Goal: Transaction & Acquisition: Obtain resource

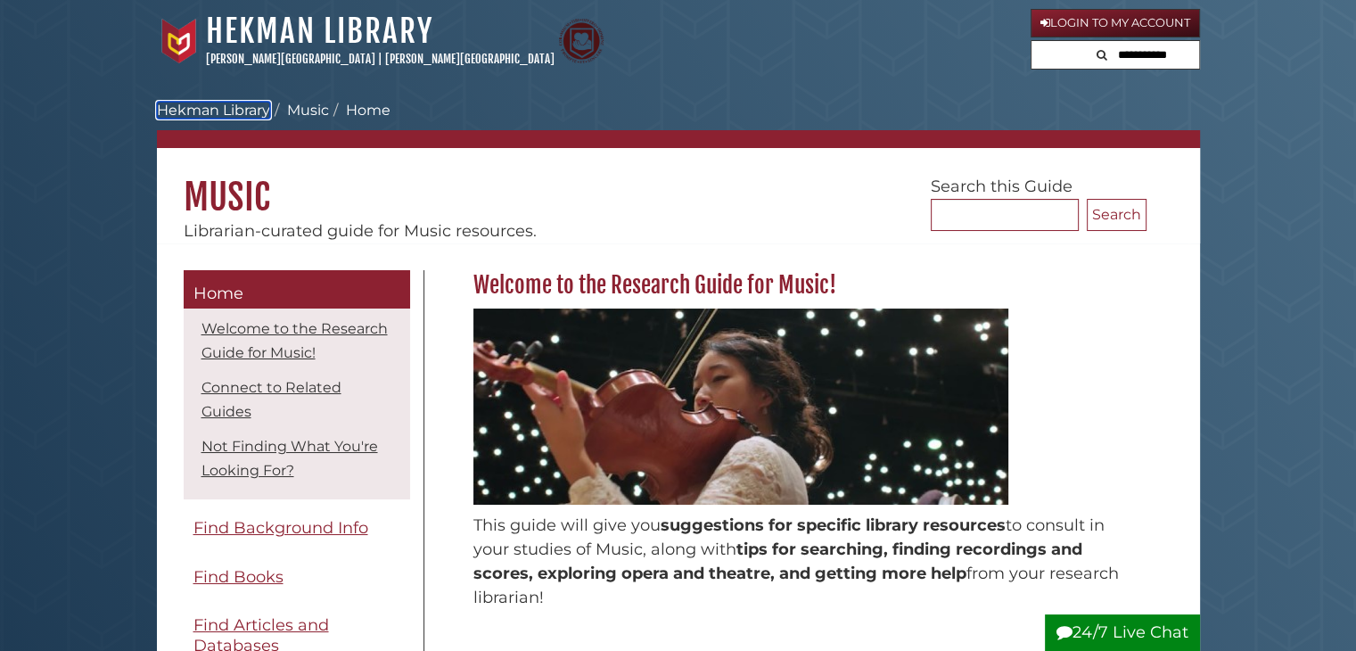
click at [258, 111] on link "Hekman Library" at bounding box center [213, 110] width 113 height 17
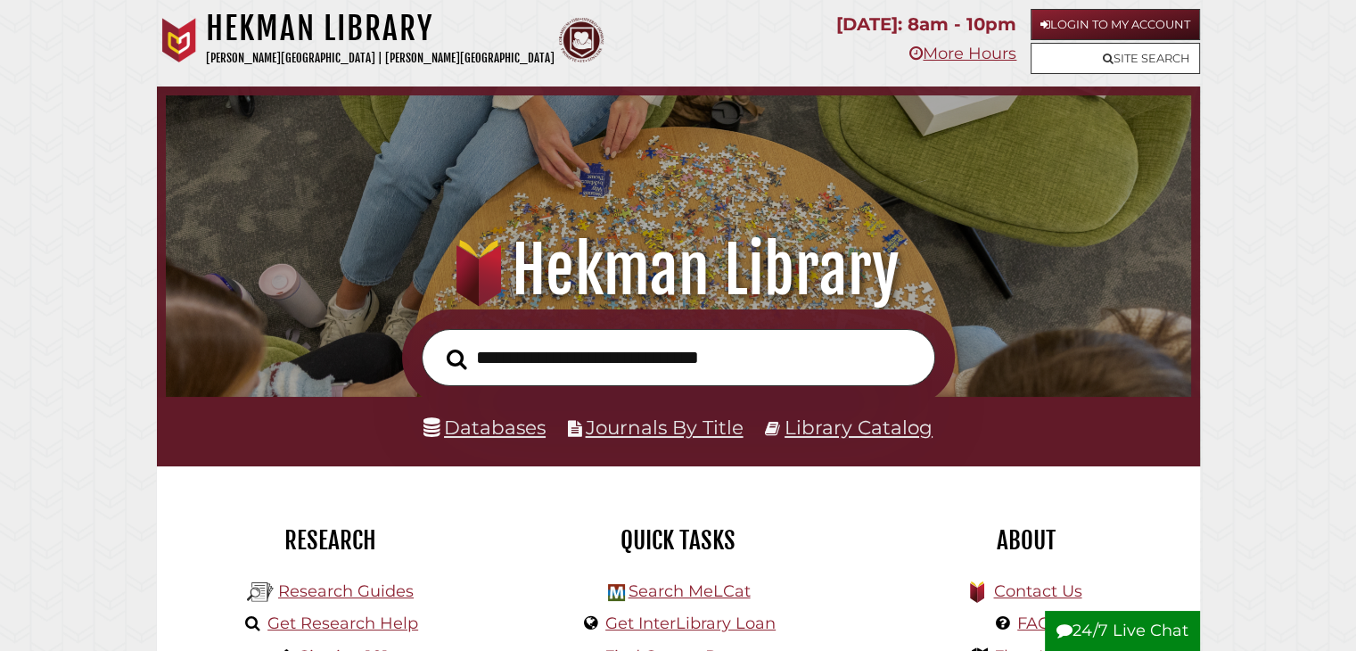
scroll to position [89, 0]
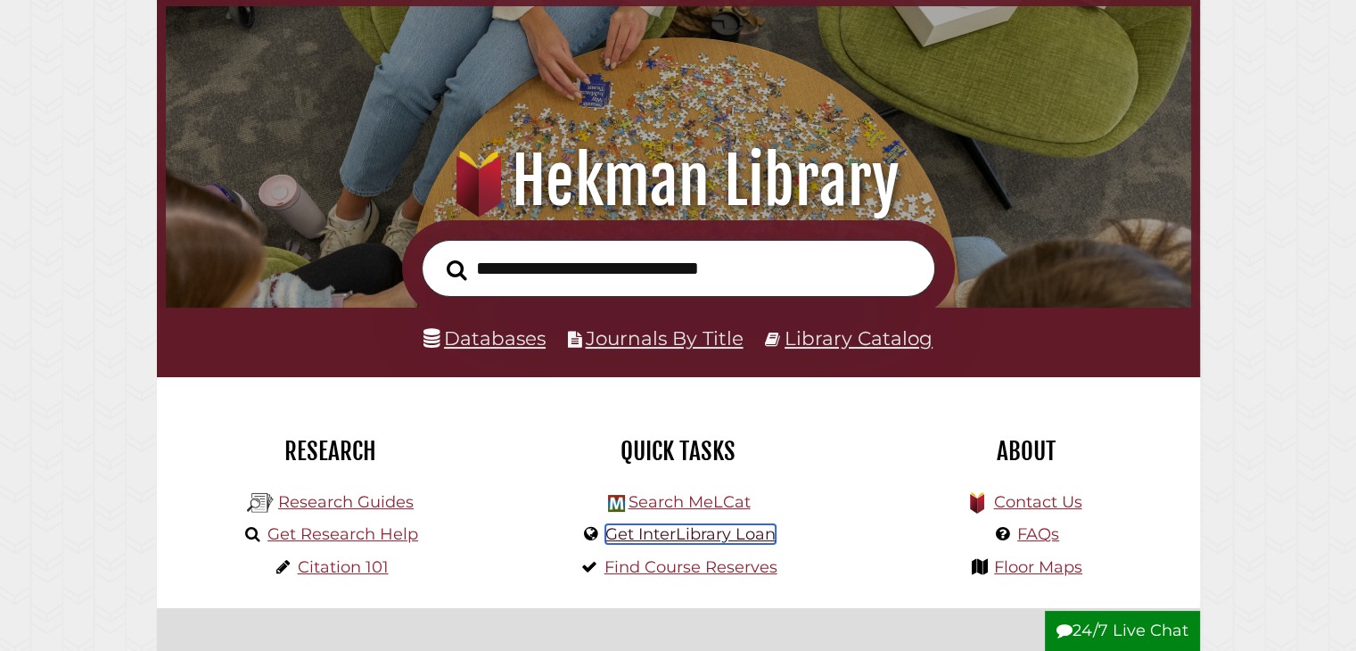
click at [678, 536] on link "Get InterLibrary Loan" at bounding box center [691, 534] width 170 height 20
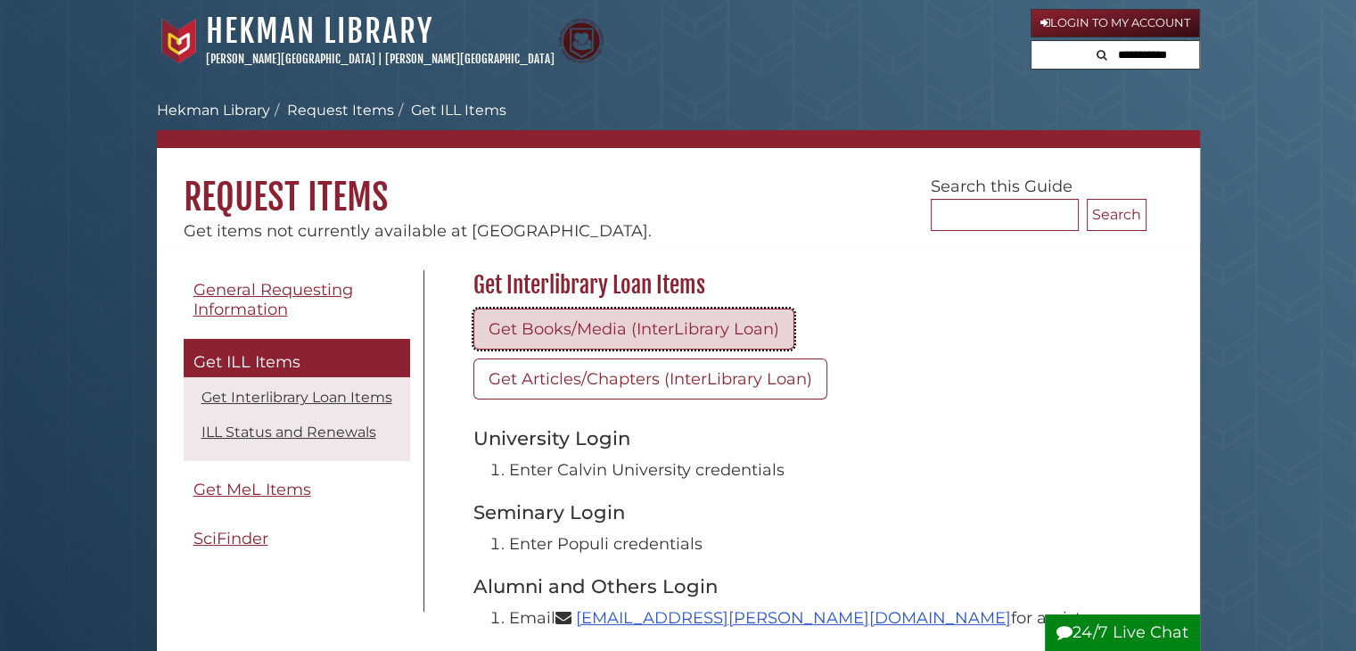
click at [667, 331] on link "Get Books/Media (InterLibrary Loan)" at bounding box center [634, 329] width 321 height 41
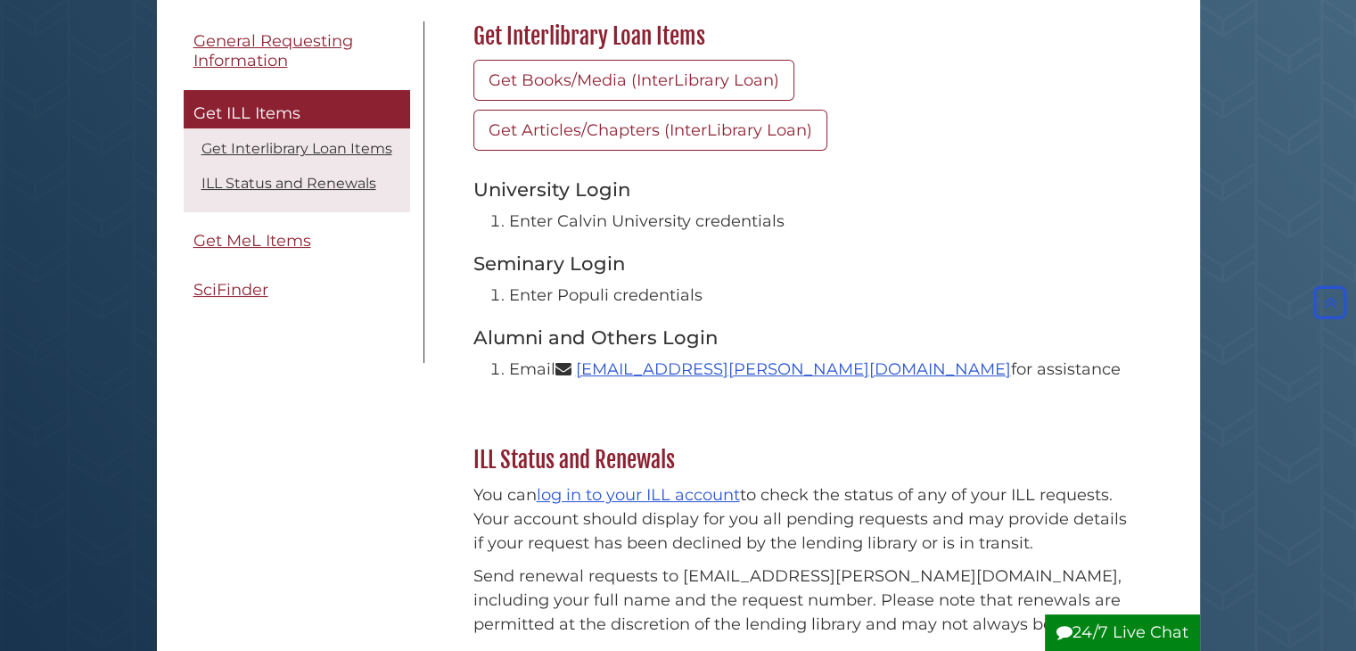
scroll to position [178, 0]
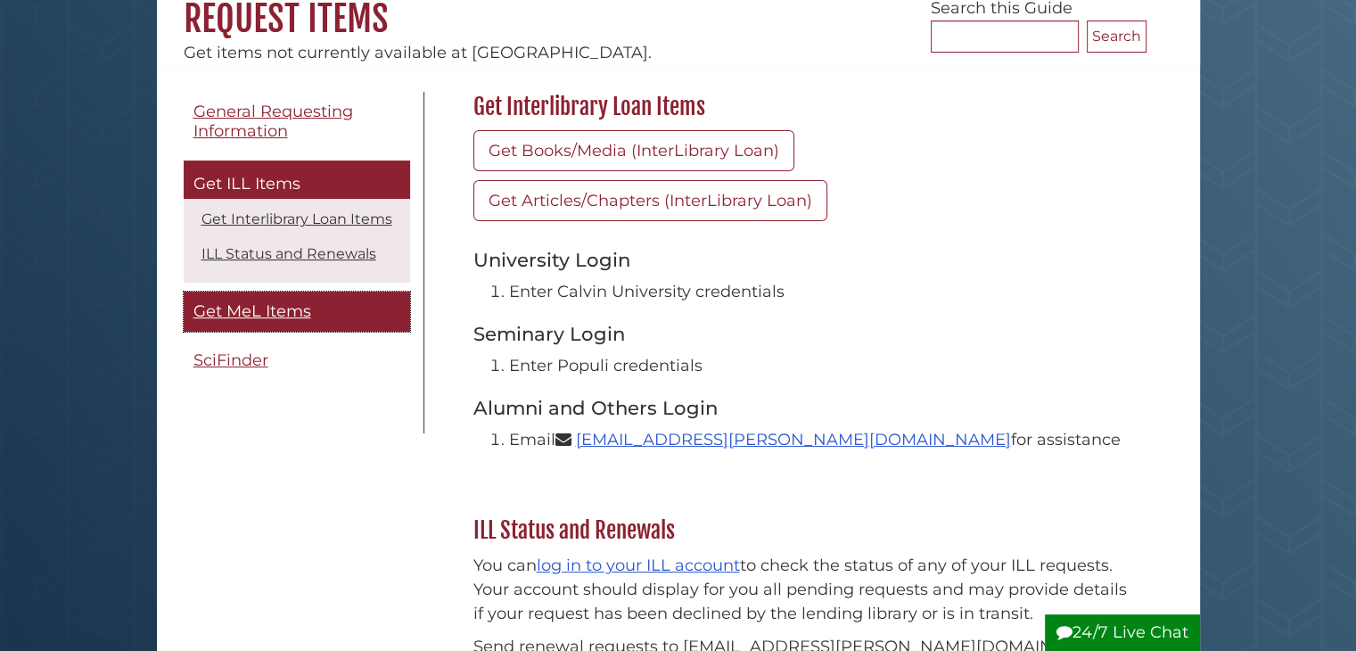
click at [298, 324] on link "Get MeL Items" at bounding box center [297, 312] width 227 height 40
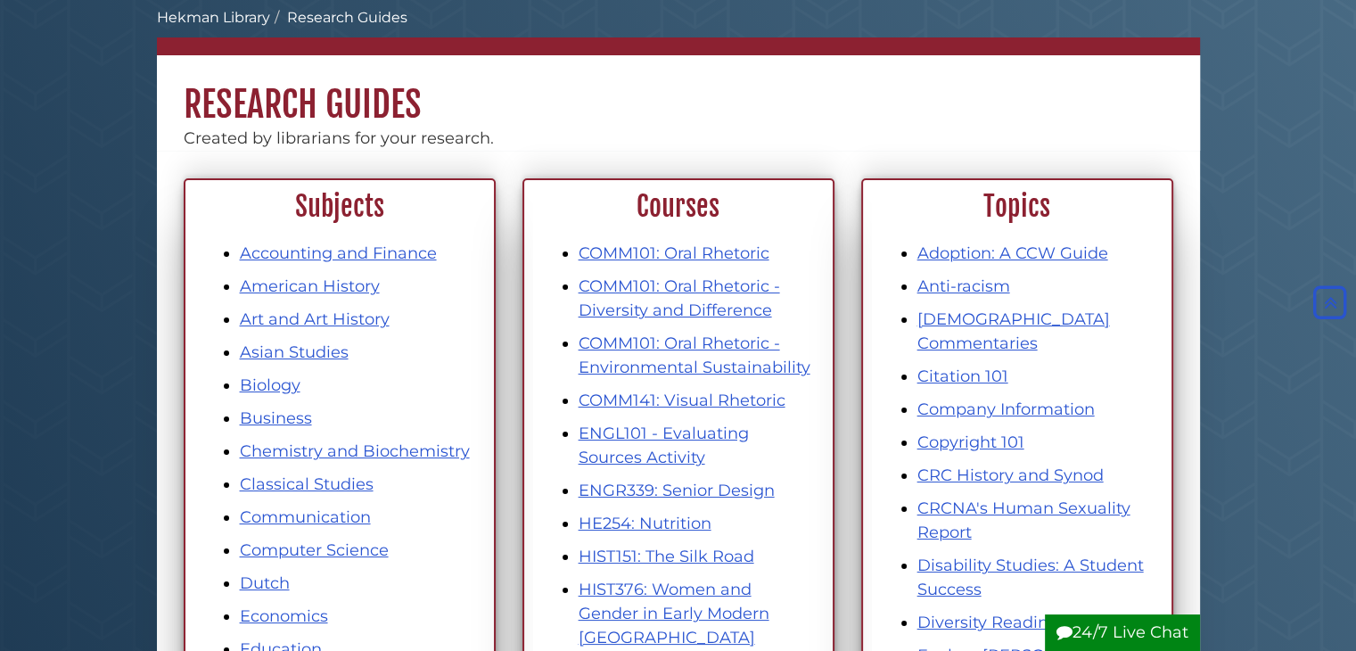
scroll to position [89, 0]
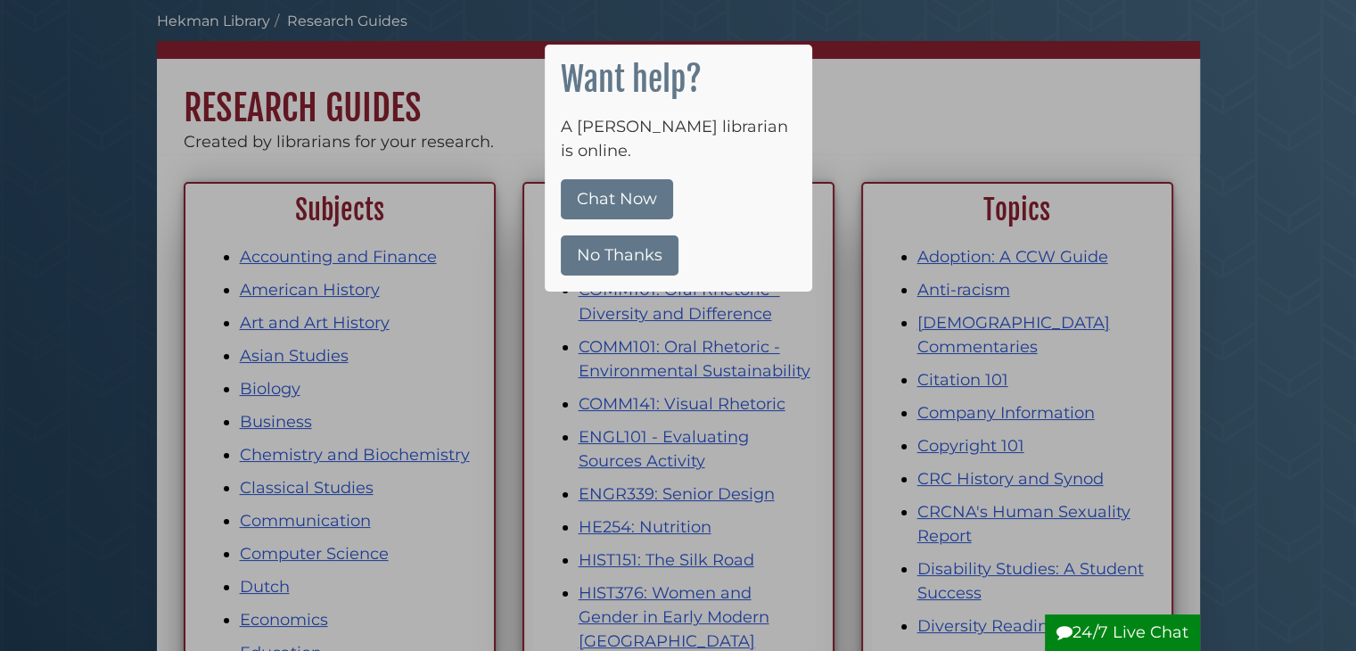
click at [624, 235] on button "No Thanks" at bounding box center [620, 255] width 118 height 40
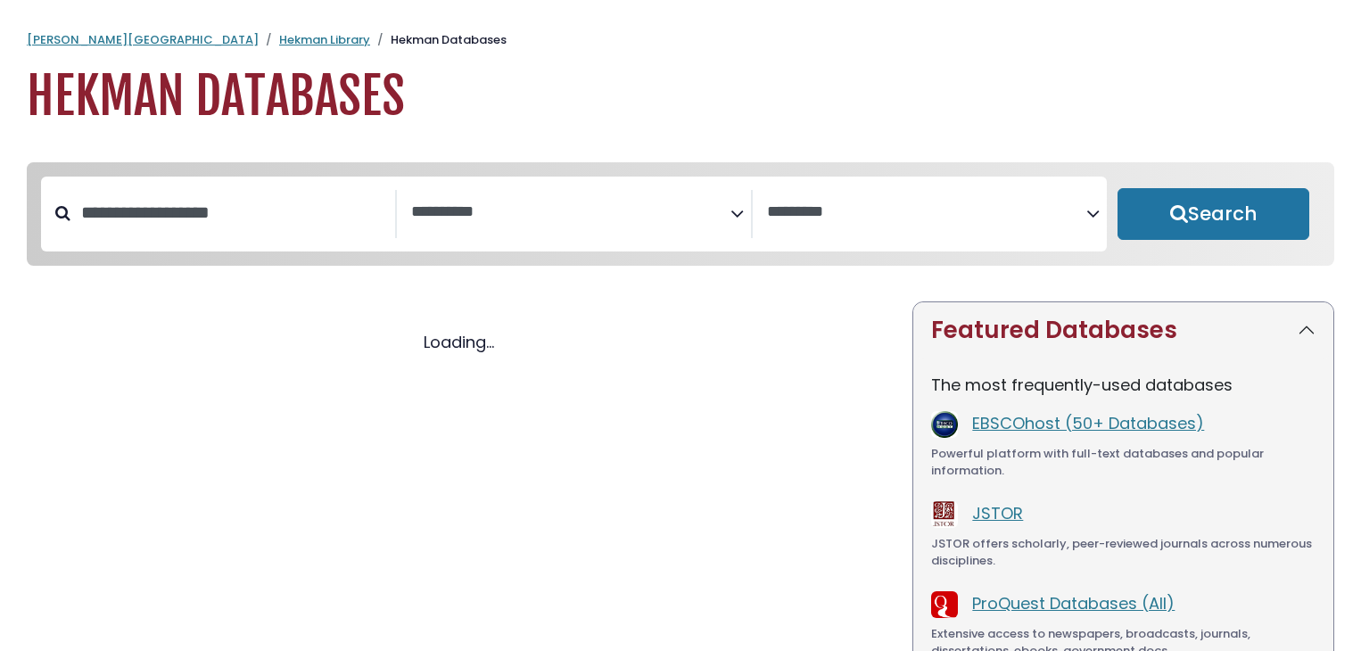
select select "Database Subject Filter"
select select "Database Vendors Filter"
select select "Database Subject Filter"
select select "Database Vendors Filter"
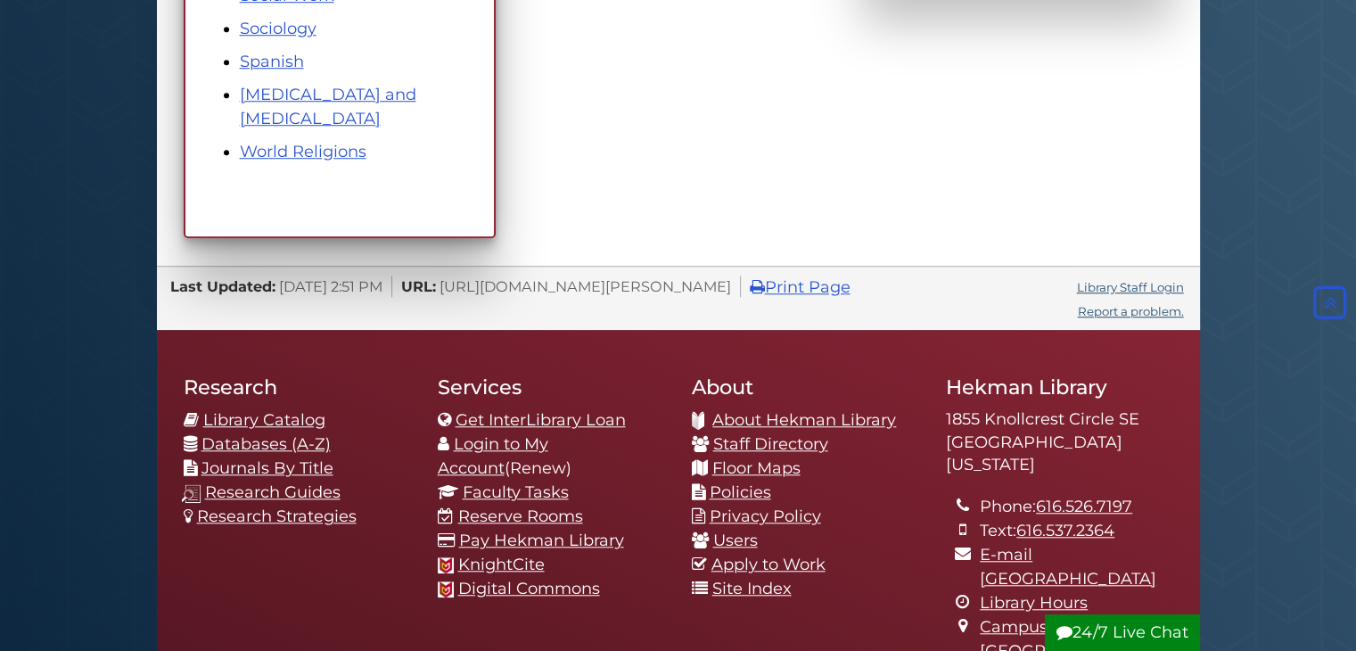
scroll to position [1516, 0]
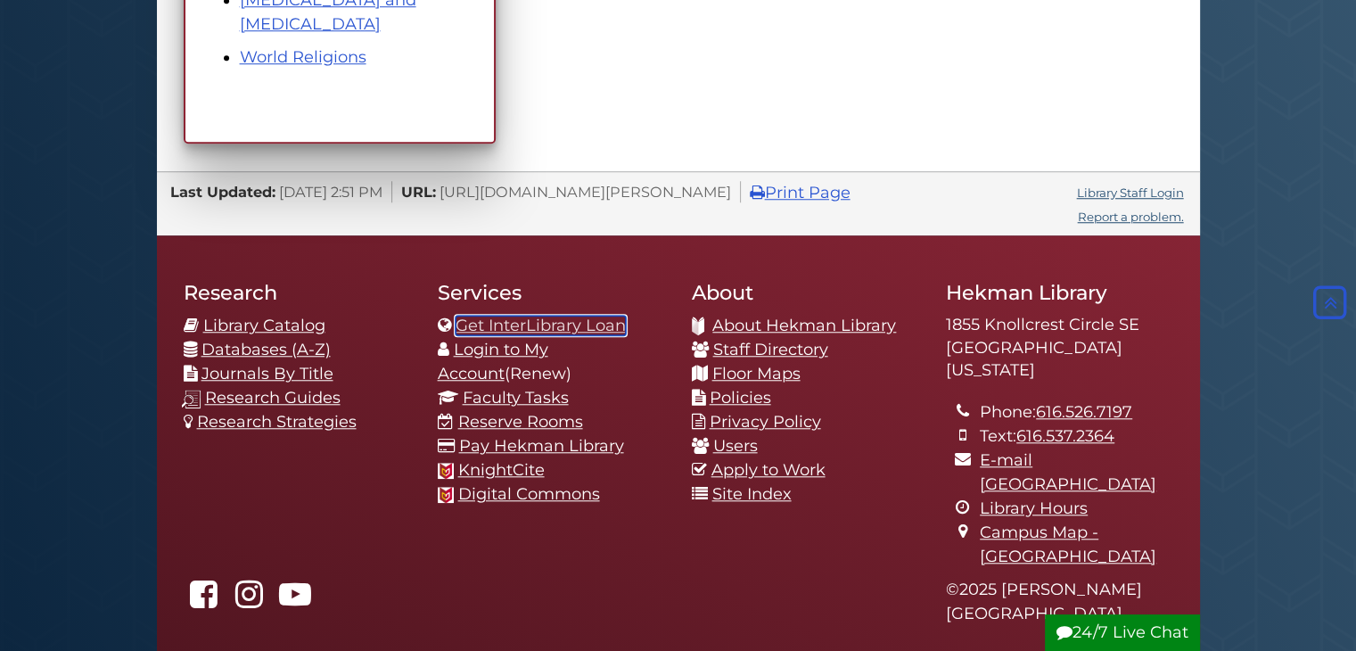
click at [567, 323] on link "Get InterLibrary Loan" at bounding box center [541, 326] width 170 height 20
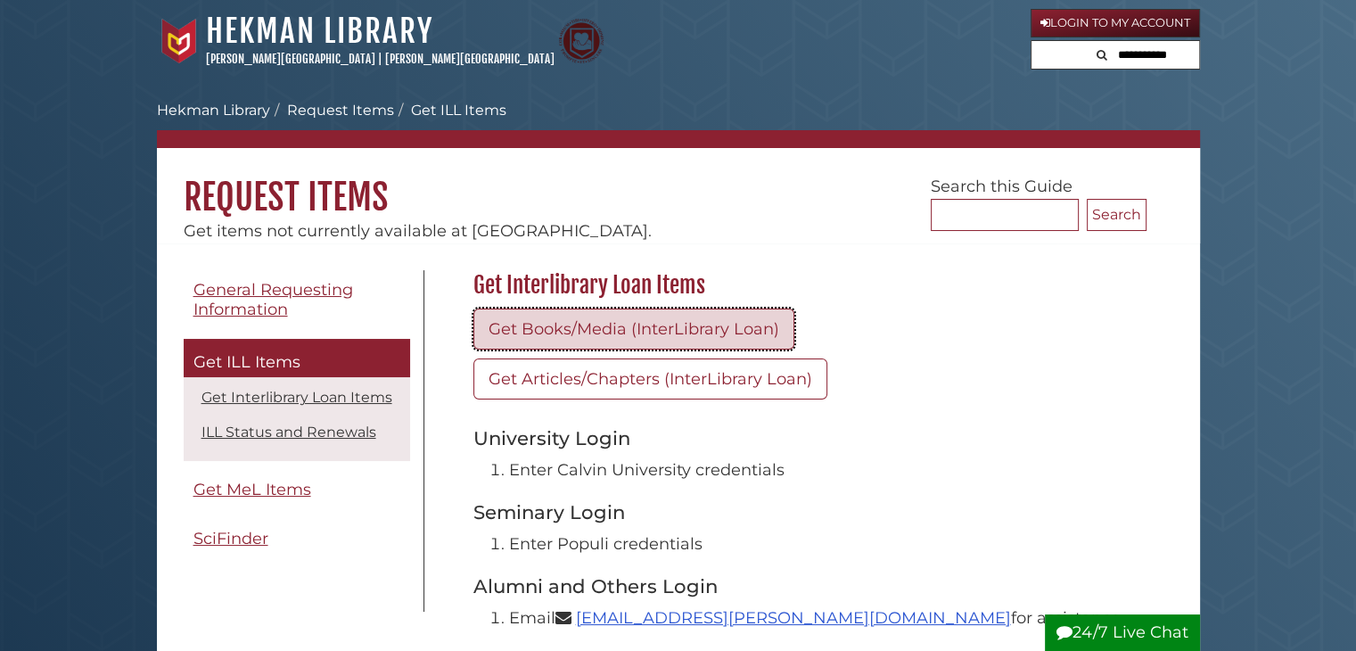
click at [632, 322] on link "Get Books/Media (InterLibrary Loan)" at bounding box center [634, 329] width 321 height 41
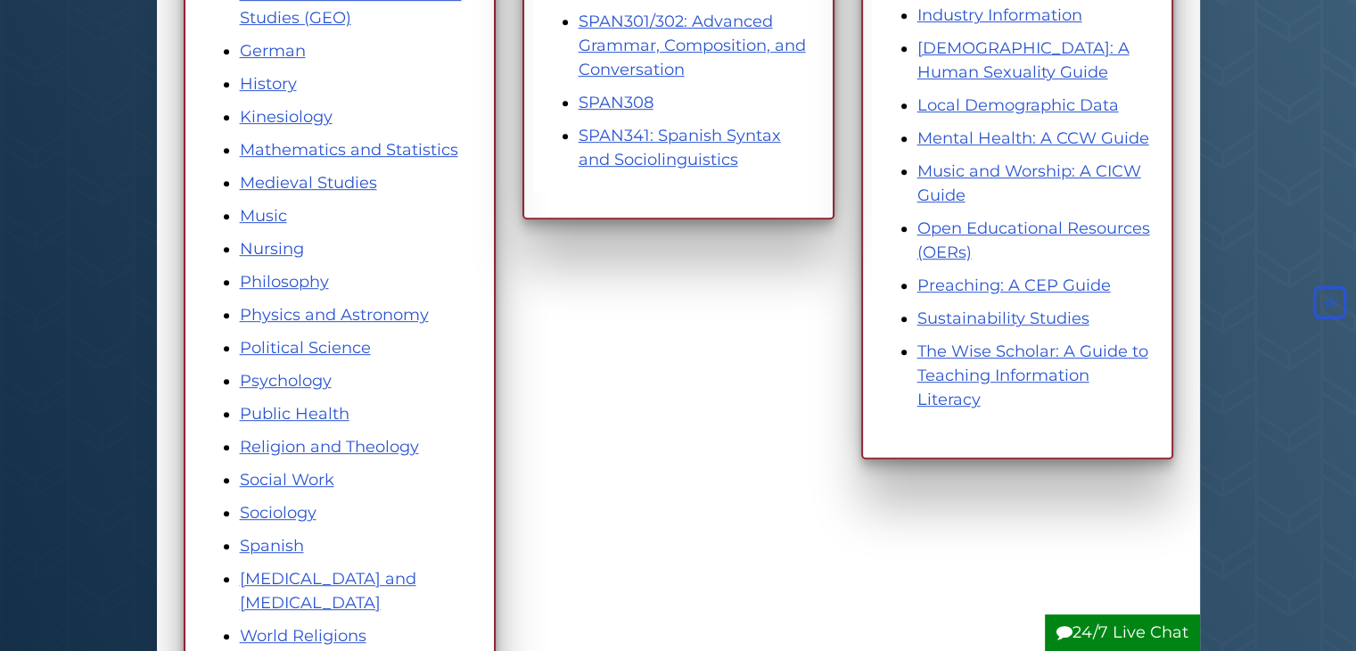
scroll to position [981, 0]
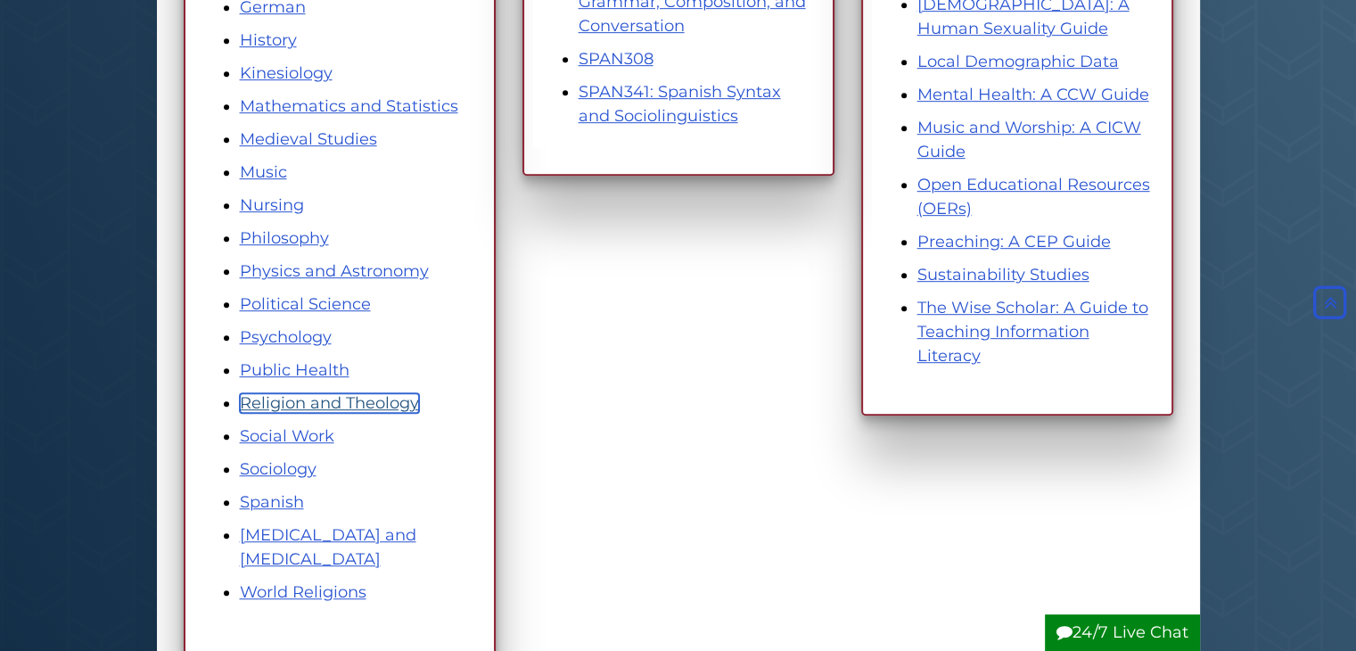
click at [336, 404] on link "Religion and Theology" at bounding box center [329, 403] width 179 height 20
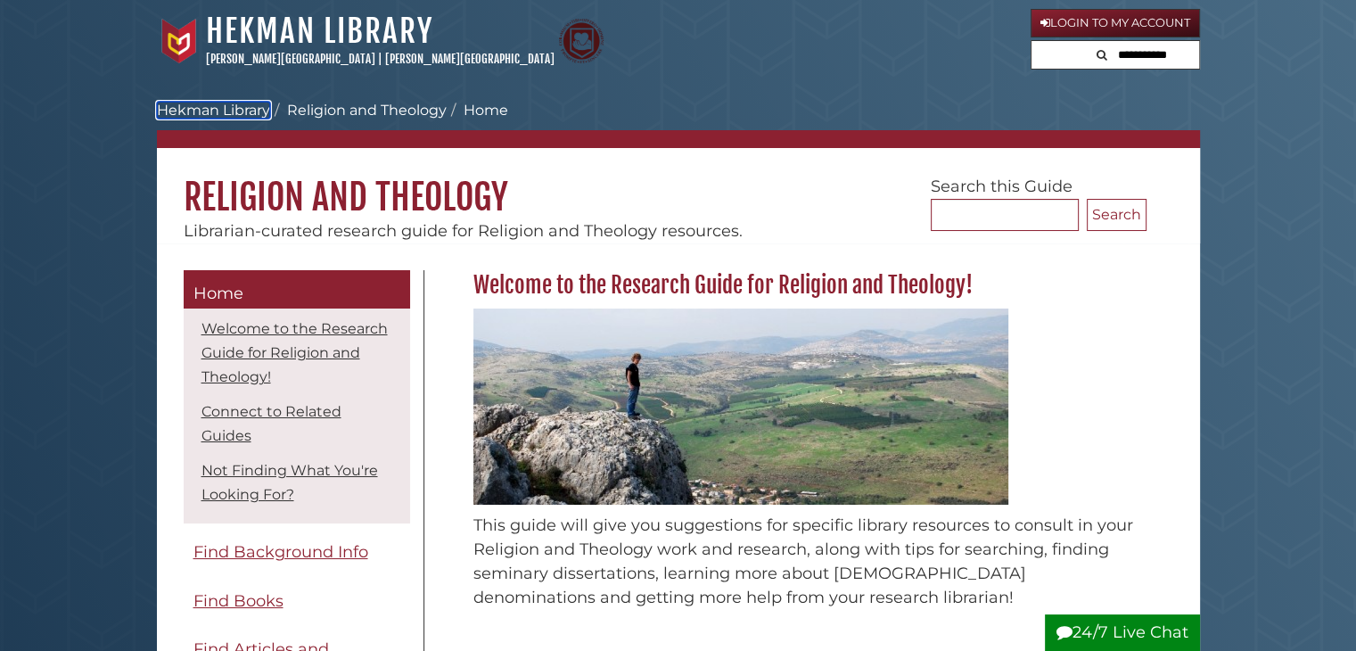
click at [239, 107] on link "Hekman Library" at bounding box center [213, 110] width 113 height 17
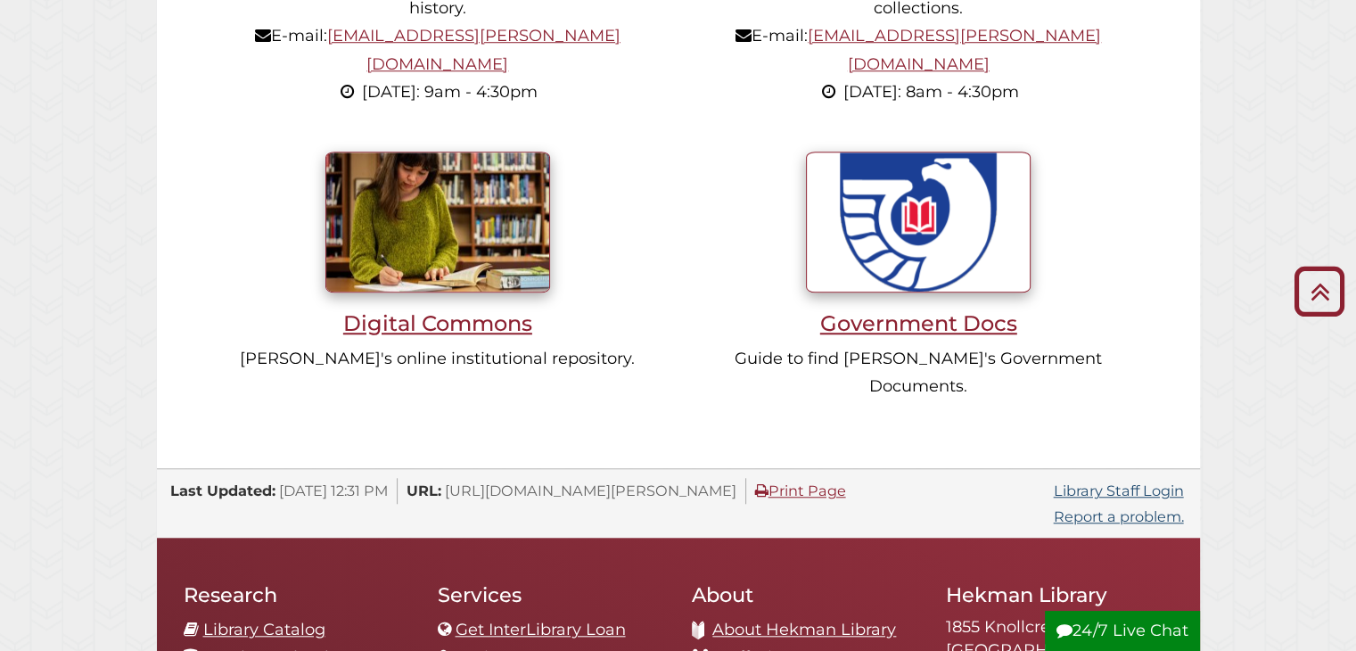
scroll to position [1605, 0]
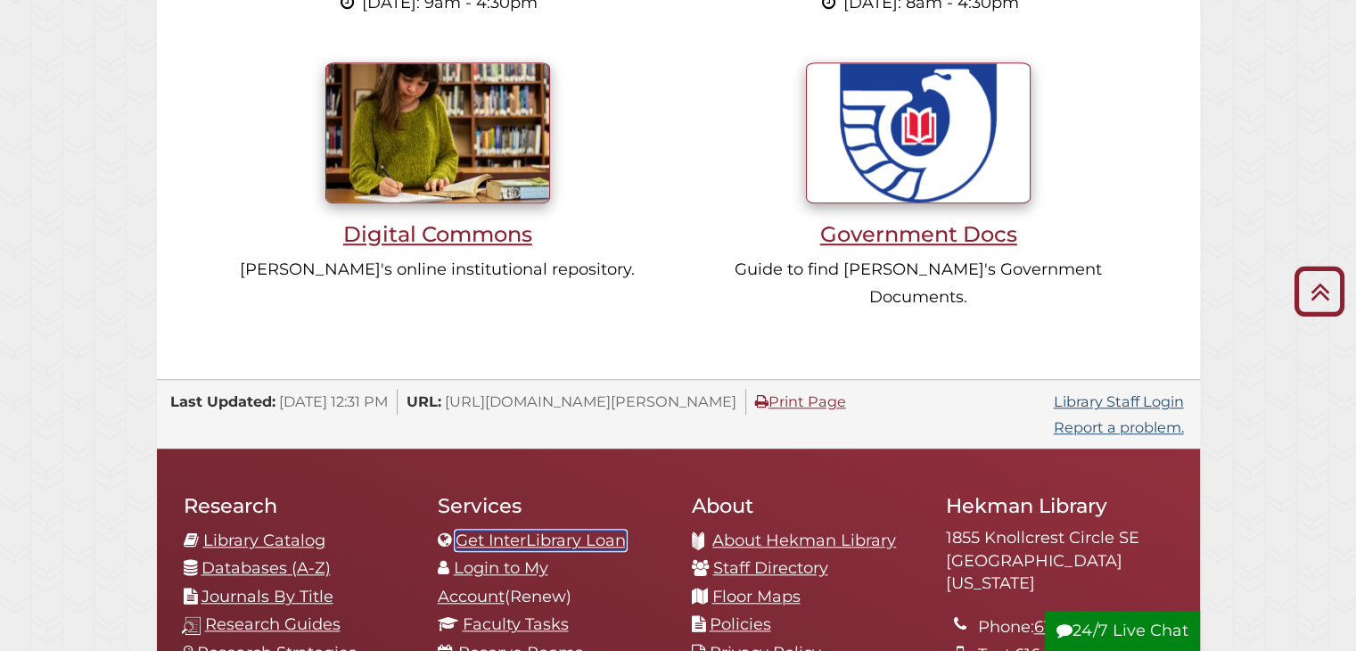
click at [560, 531] on link "Get InterLibrary Loan" at bounding box center [541, 541] width 170 height 20
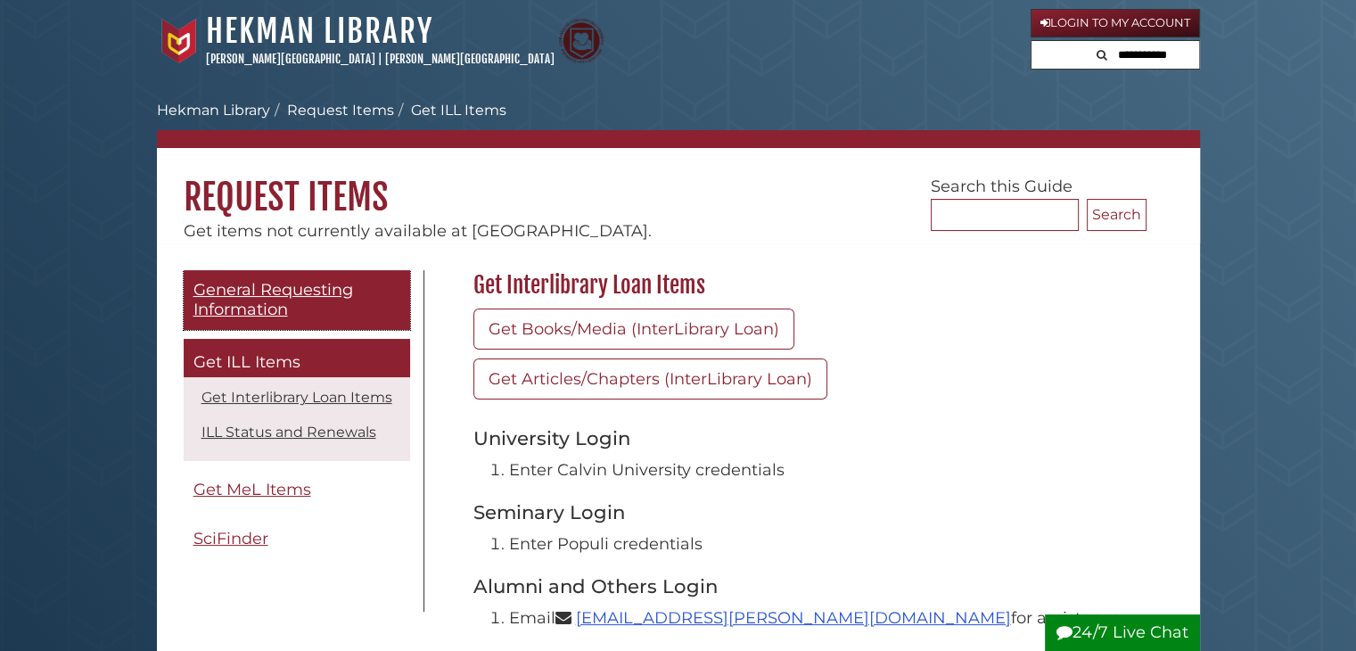
click at [264, 284] on span "General Requesting Information" at bounding box center [274, 300] width 160 height 40
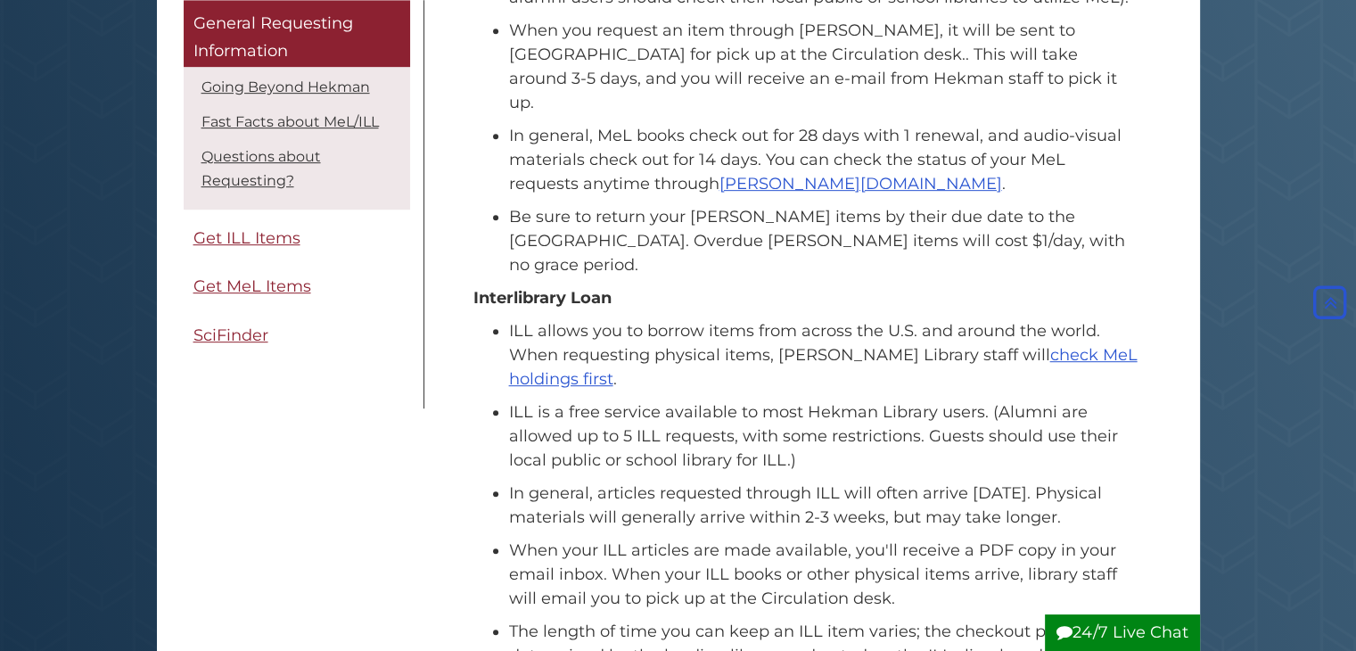
scroll to position [836, 0]
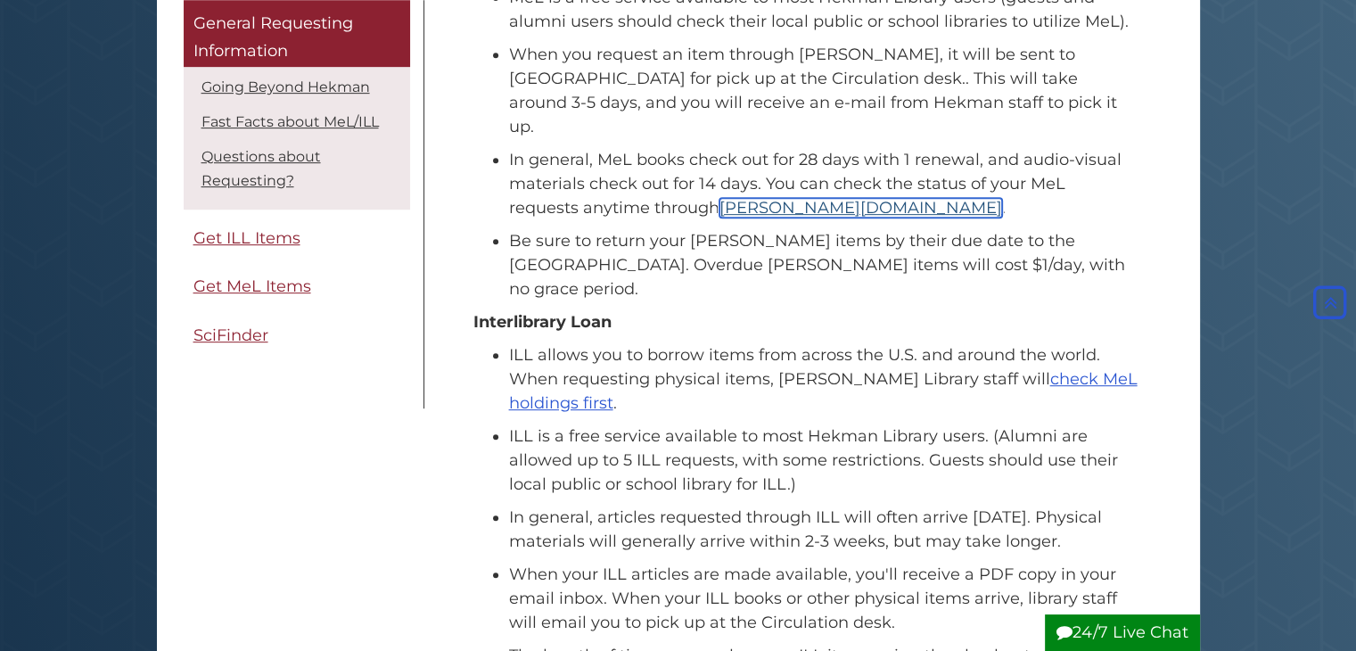
click at [720, 198] on link "[PERSON_NAME][DOMAIN_NAME]" at bounding box center [861, 208] width 283 height 20
